Goal: Communication & Community: Ask a question

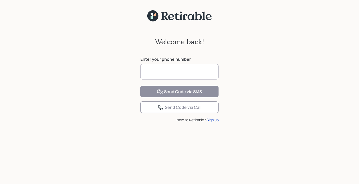
click at [167, 73] on input at bounding box center [179, 71] width 78 height 15
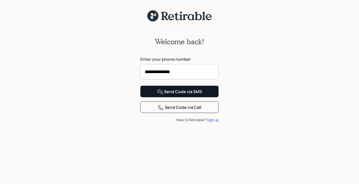
type input "**********"
click at [177, 95] on div "Send Code via SMS" at bounding box center [179, 92] width 45 height 6
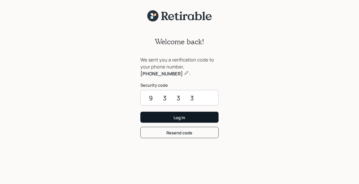
type input "9333"
click at [178, 119] on div "Log In" at bounding box center [180, 118] width 12 height 6
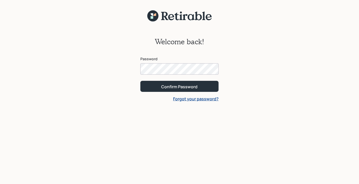
click at [232, 45] on div "Welcome back! Password Confirm Password Forgot your password?" at bounding box center [179, 106] width 359 height 169
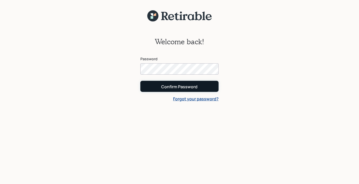
click at [179, 86] on div "Confirm Password" at bounding box center [179, 87] width 36 height 6
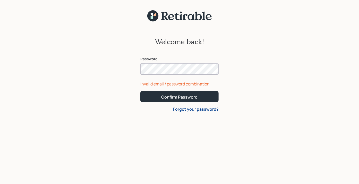
click at [132, 62] on div "Welcome back! Password Invalid email / password combination Confirm Password Fo…" at bounding box center [179, 106] width 359 height 169
click at [254, 59] on div "Welcome back! Password Invalid email / password combination Confirm Password Fo…" at bounding box center [179, 106] width 359 height 169
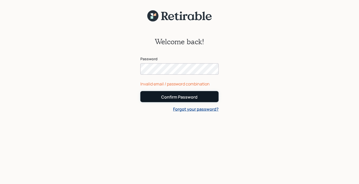
click at [187, 96] on div "Confirm Password" at bounding box center [179, 97] width 36 height 6
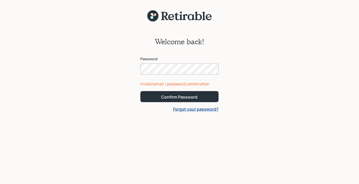
click at [124, 68] on div "Welcome back! Password Invalid email / password combination Confirm Password Fo…" at bounding box center [179, 106] width 359 height 169
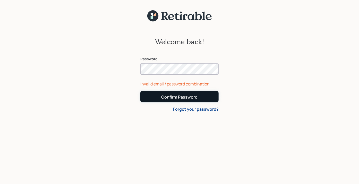
click at [177, 97] on div "Confirm Password" at bounding box center [179, 97] width 36 height 6
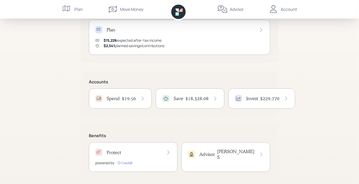
scroll to position [115, 0]
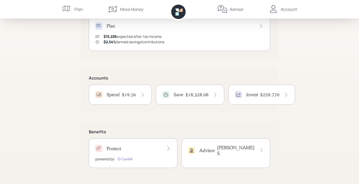
click at [255, 95] on h4 "Invest" at bounding box center [252, 95] width 12 height 6
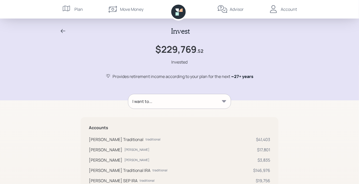
scroll to position [26, 0]
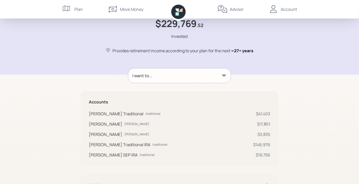
click at [223, 75] on icon at bounding box center [224, 75] width 4 height 2
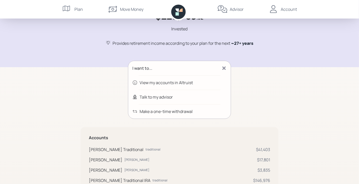
scroll to position [0, 0]
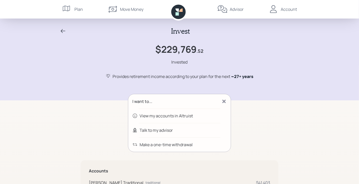
click at [159, 115] on div "View my accounts in Altruist" at bounding box center [166, 116] width 53 height 6
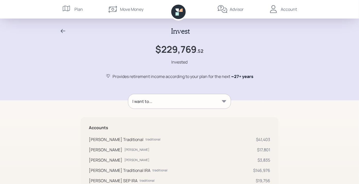
click at [223, 100] on icon at bounding box center [224, 101] width 4 height 2
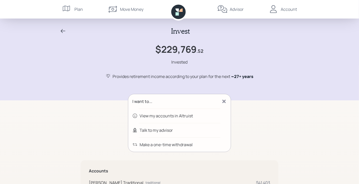
click at [193, 115] on div "View my accounts in Altruist" at bounding box center [179, 116] width 102 height 14
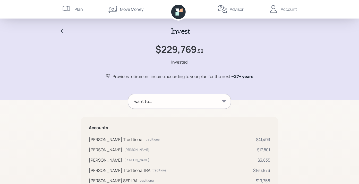
click at [232, 8] on div "Advisor" at bounding box center [237, 9] width 14 height 6
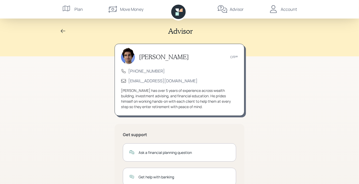
click at [180, 154] on div "Ask a financial planning question" at bounding box center [183, 152] width 91 height 5
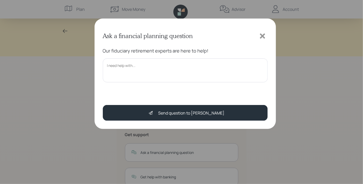
click at [125, 69] on textarea at bounding box center [185, 70] width 165 height 24
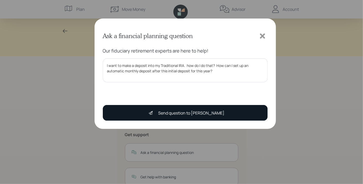
type textarea "I want to make a deposit into my Traditional IRA. how do I do that? How can I s…"
click at [195, 114] on div "Send question to [PERSON_NAME]" at bounding box center [191, 113] width 66 height 6
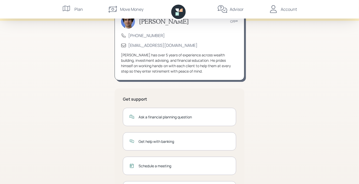
scroll to position [66, 0]
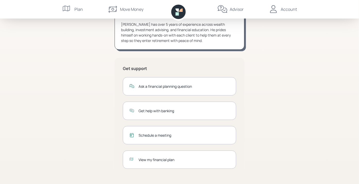
click at [167, 110] on div "Get help with banking" at bounding box center [183, 110] width 91 height 5
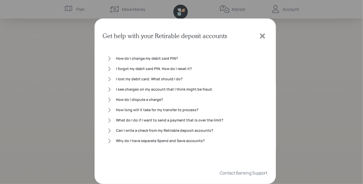
click at [263, 35] on icon at bounding box center [262, 35] width 5 height 5
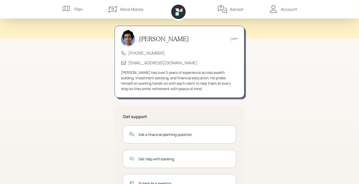
scroll to position [26, 0]
